Goal: Task Accomplishment & Management: Complete application form

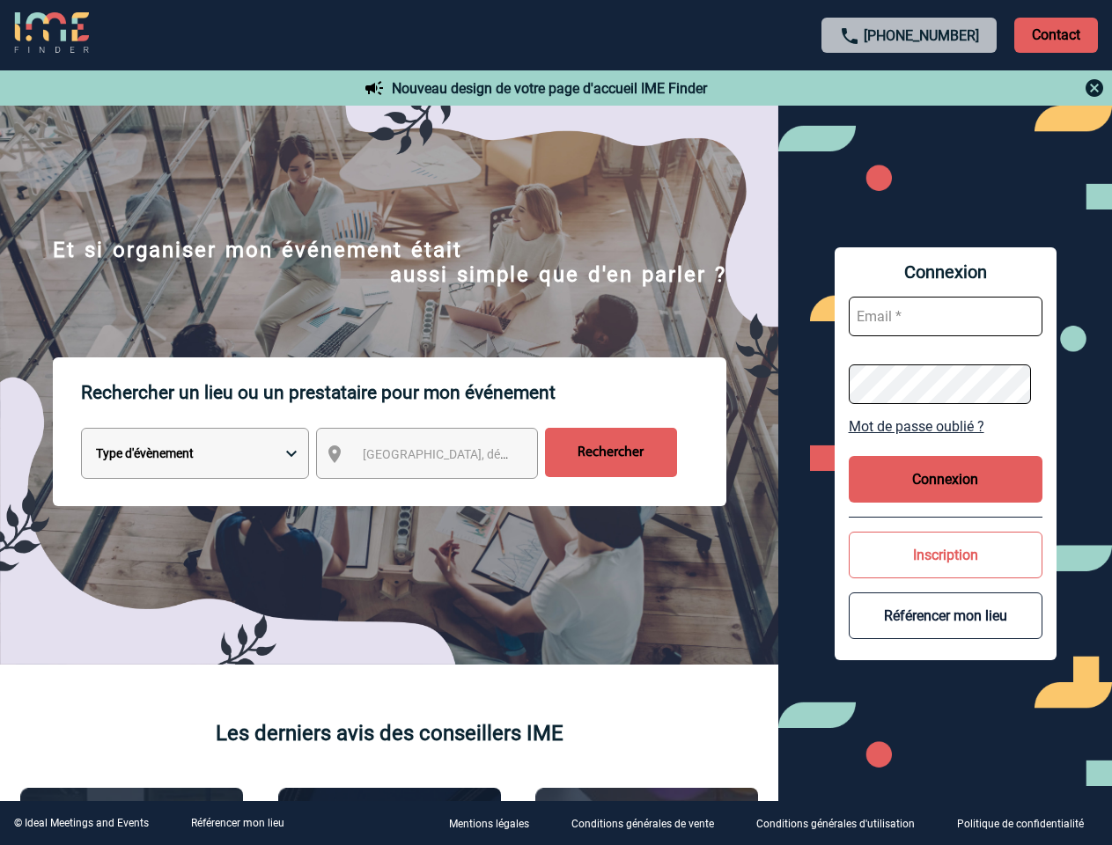
click at [556, 423] on p "Rechercher un lieu ou un prestataire pour mon événement" at bounding box center [403, 392] width 645 height 70
click at [1056, 34] on p "Contact" at bounding box center [1056, 35] width 84 height 35
click at [909, 88] on div at bounding box center [910, 87] width 392 height 21
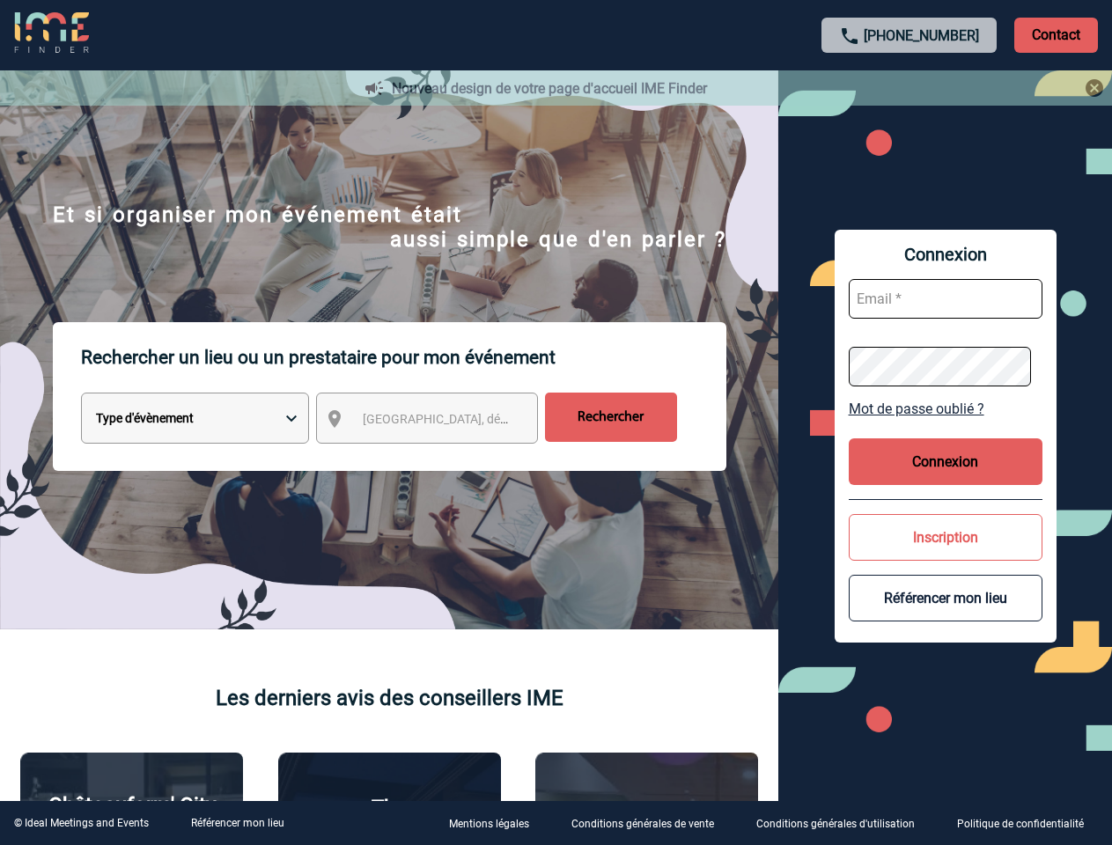
click at [443, 457] on div at bounding box center [556, 422] width 1112 height 845
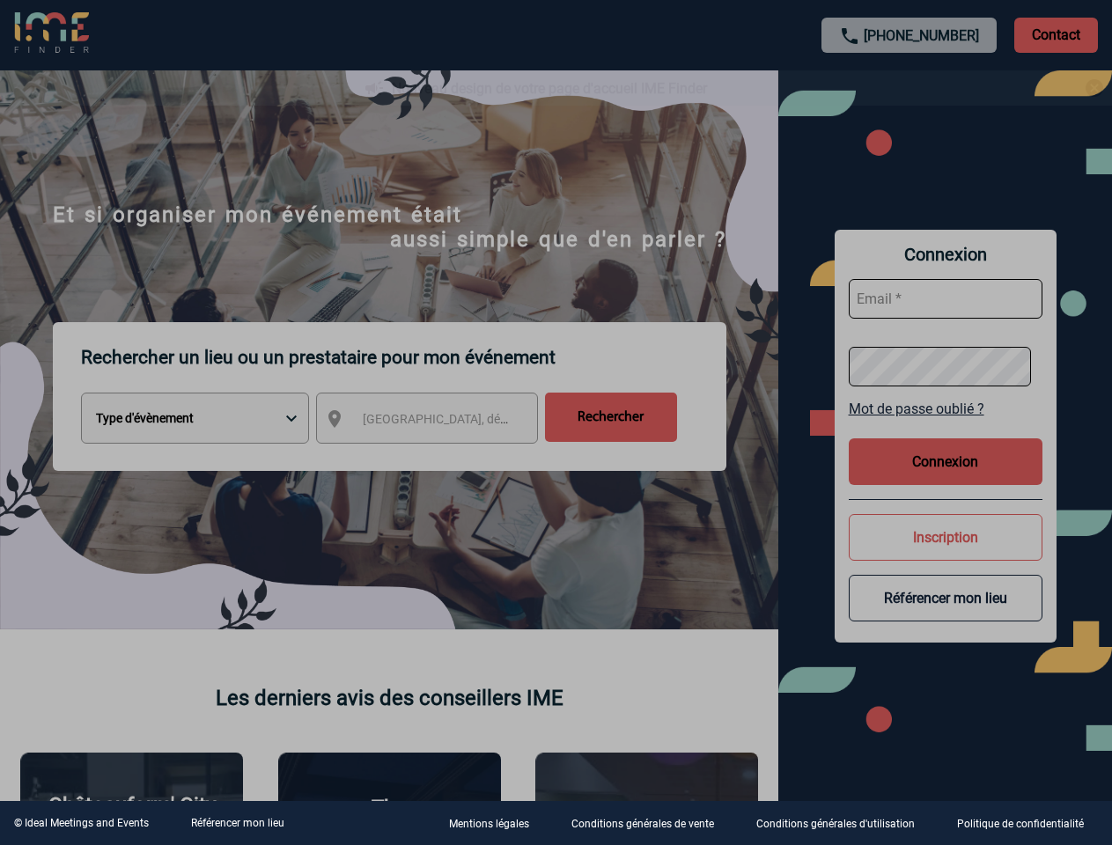
click at [946, 426] on div at bounding box center [556, 422] width 1112 height 845
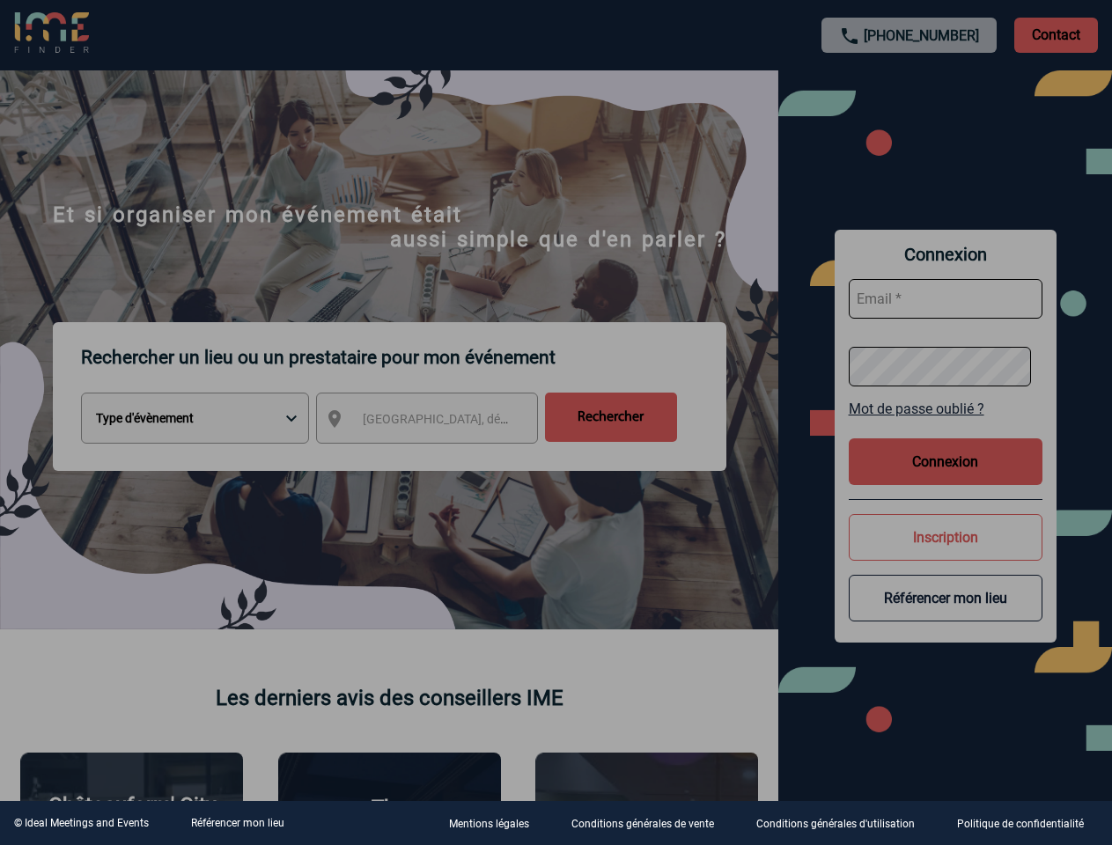
click at [946, 479] on div at bounding box center [556, 422] width 1112 height 845
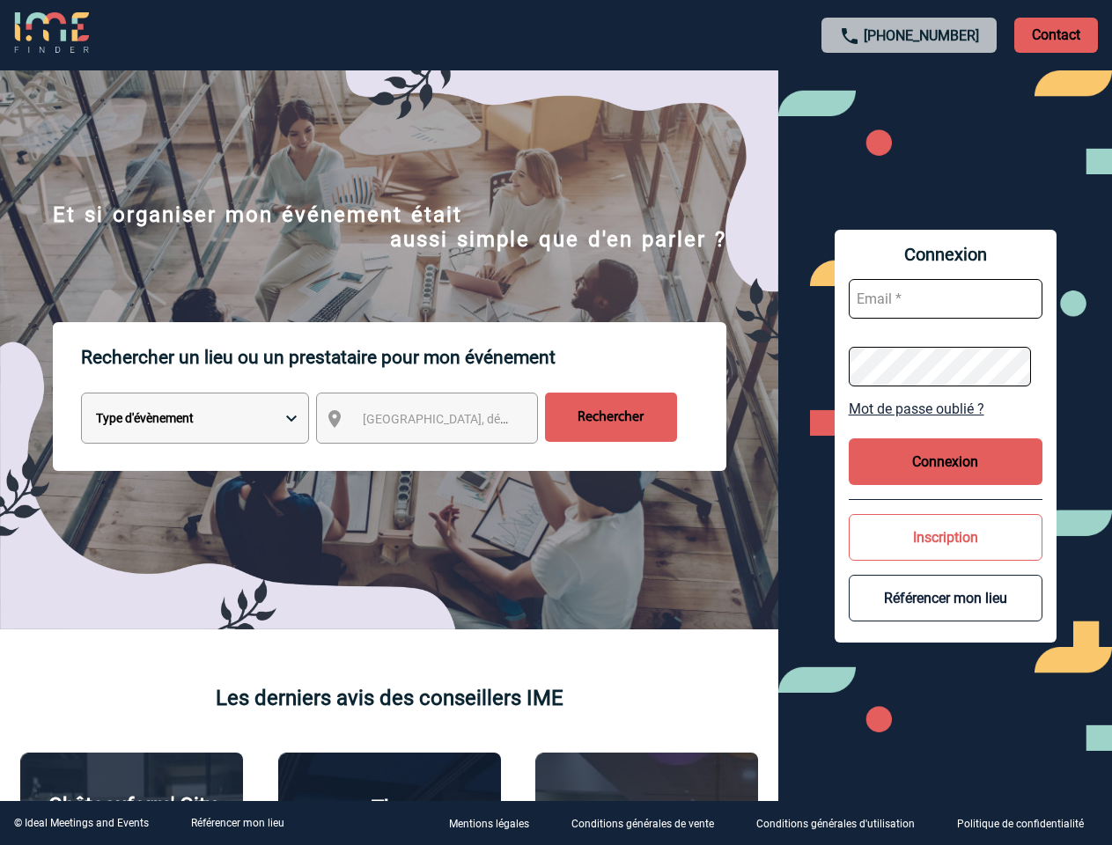
click at [946, 555] on button "Inscription" at bounding box center [946, 537] width 194 height 47
click at [946, 615] on button "Référencer mon lieu" at bounding box center [946, 598] width 194 height 47
click at [237, 823] on link "Référencer mon lieu" at bounding box center [237, 823] width 93 height 12
